Goal: Information Seeking & Learning: Learn about a topic

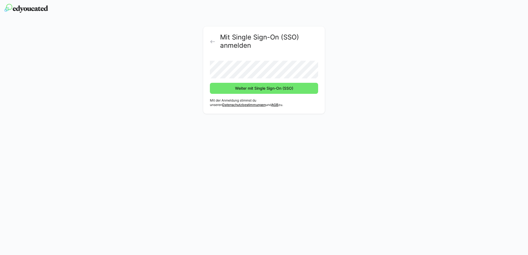
click at [210, 83] on button "Weiter mit Single Sign-On (SSO)" at bounding box center [264, 88] width 108 height 11
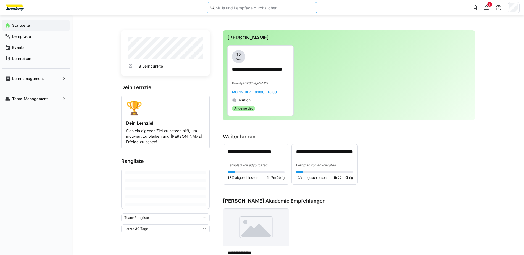
click at [235, 7] on input "text" at bounding box center [264, 7] width 99 height 5
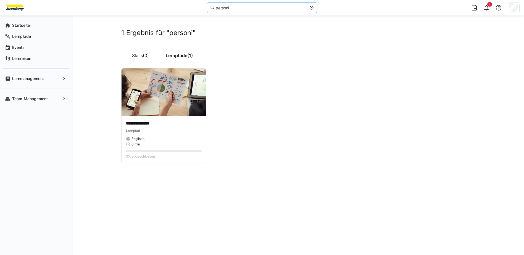
type input "personio"
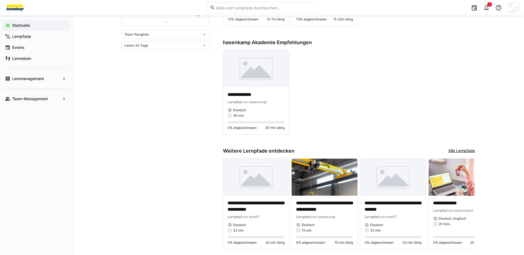
scroll to position [173, 0]
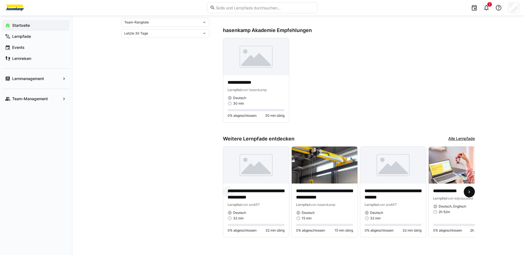
click at [421, 189] on eds-icon at bounding box center [470, 192] width 6 height 6
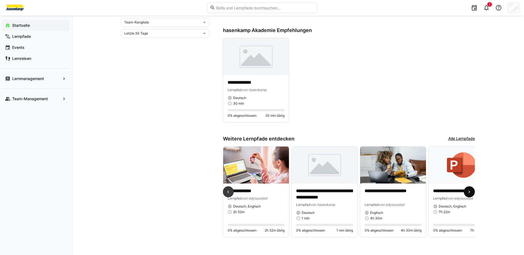
click at [421, 189] on eds-icon at bounding box center [470, 192] width 6 height 6
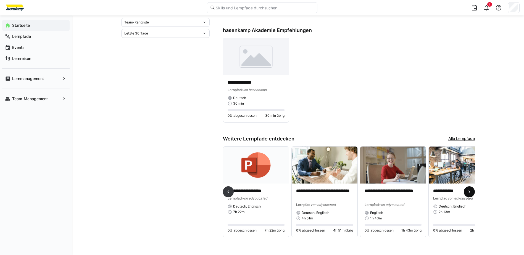
click at [421, 189] on eds-icon at bounding box center [470, 192] width 6 height 6
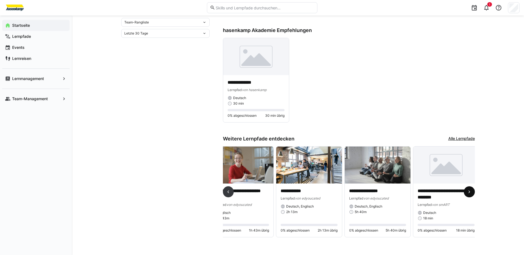
scroll to position [0, 568]
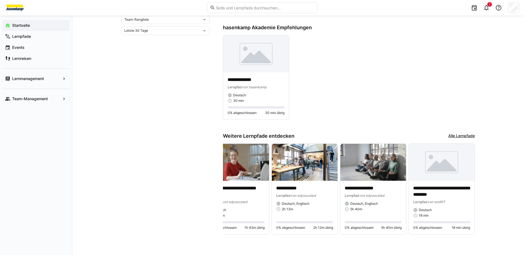
click at [0, 0] on app-navigation-label "Startseite" at bounding box center [0, 0] width 0 height 0
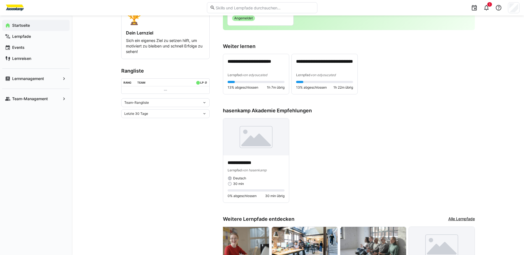
scroll to position [0, 0]
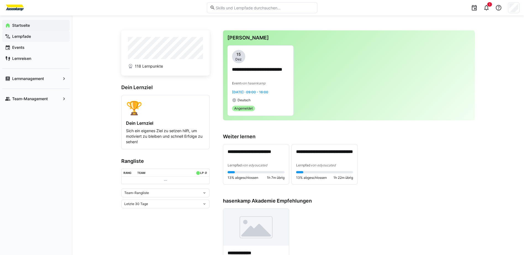
click at [0, 0] on app-navigation-label "Lernpfade" at bounding box center [0, 0] width 0 height 0
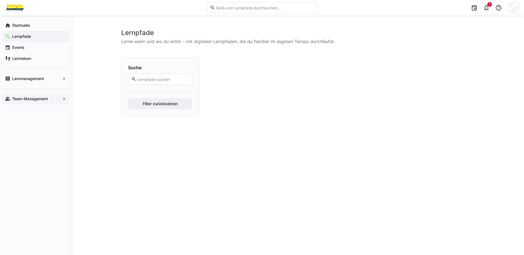
click at [0, 0] on app-navigation-label "Team-Management" at bounding box center [0, 0] width 0 height 0
click at [0, 0] on app-navigation-label "Lernmanagement" at bounding box center [0, 0] width 0 height 0
click at [0, 0] on app-navigation-label "Startseite" at bounding box center [0, 0] width 0 height 0
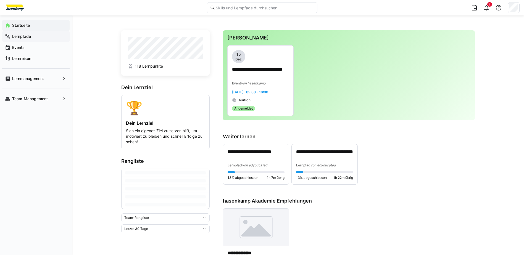
click at [0, 0] on app-navigation-label "Lernpfade" at bounding box center [0, 0] width 0 height 0
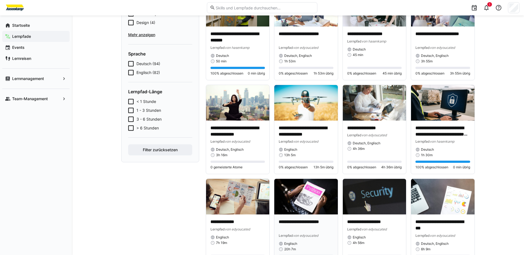
scroll to position [184, 0]
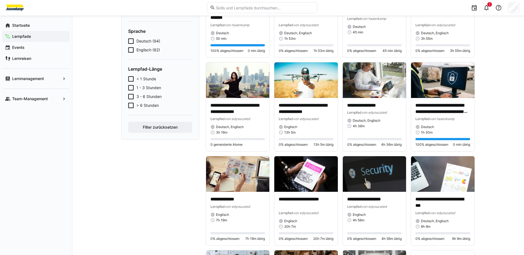
click at [150, 80] on span "< 1 Stunde" at bounding box center [146, 79] width 20 height 6
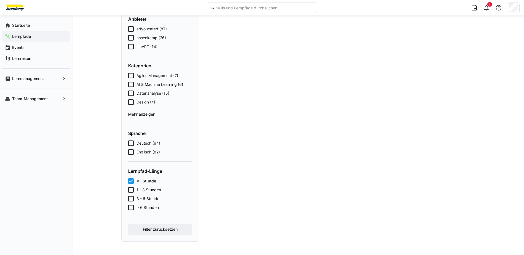
type input "pers"
click at [131, 180] on icon at bounding box center [131, 181] width 6 height 6
drag, startPoint x: 156, startPoint y: 230, endPoint x: 145, endPoint y: 78, distance: 152.4
click at [157, 230] on span "Filter zurücksetzen" at bounding box center [160, 230] width 36 height 6
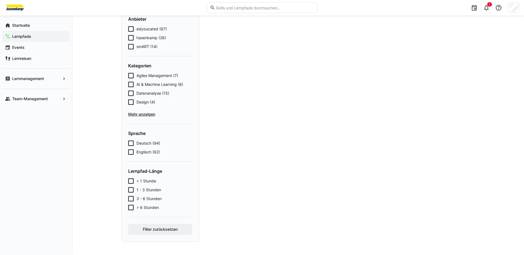
click at [0, 0] on app-navigation-label "Events" at bounding box center [0, 0] width 0 height 0
click at [0, 0] on app-navigation-label "Lernreisen" at bounding box center [0, 0] width 0 height 0
click at [0, 0] on app-navigation-label "Lernmanagement" at bounding box center [0, 0] width 0 height 0
click at [0, 0] on app-navigation-label "Team-Management" at bounding box center [0, 0] width 0 height 0
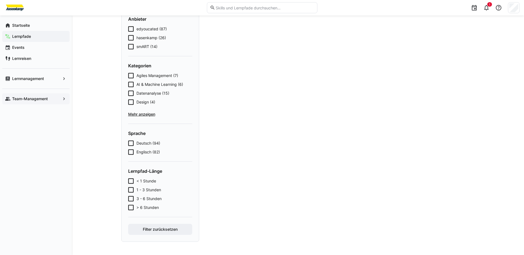
click at [0, 0] on app-navigation-label "Team-Management" at bounding box center [0, 0] width 0 height 0
